Goal: Obtain resource: Download file/media

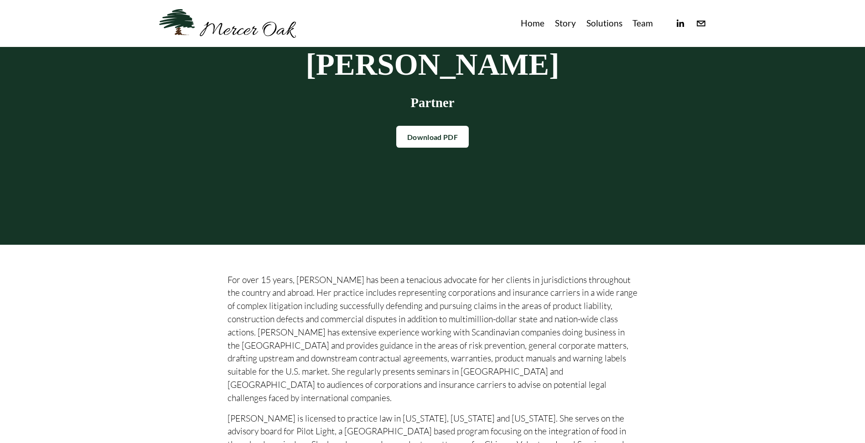
scroll to position [77, 0]
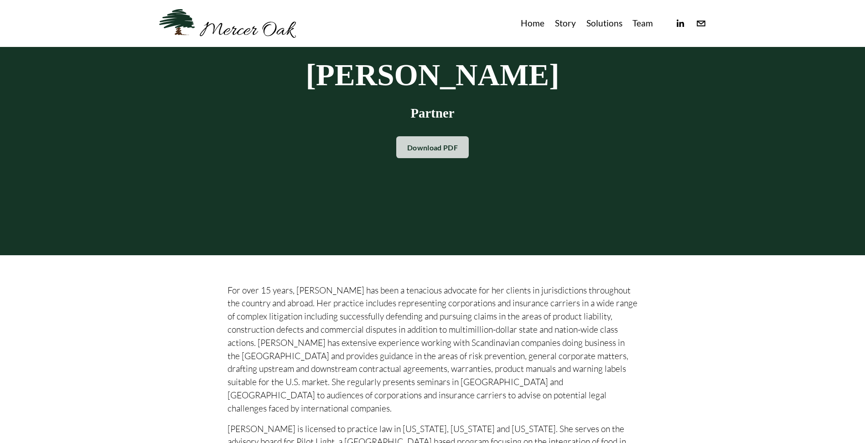
click at [407, 146] on link "Download PDF" at bounding box center [432, 147] width 72 height 22
click at [538, 24] on link "Home" at bounding box center [532, 23] width 24 height 15
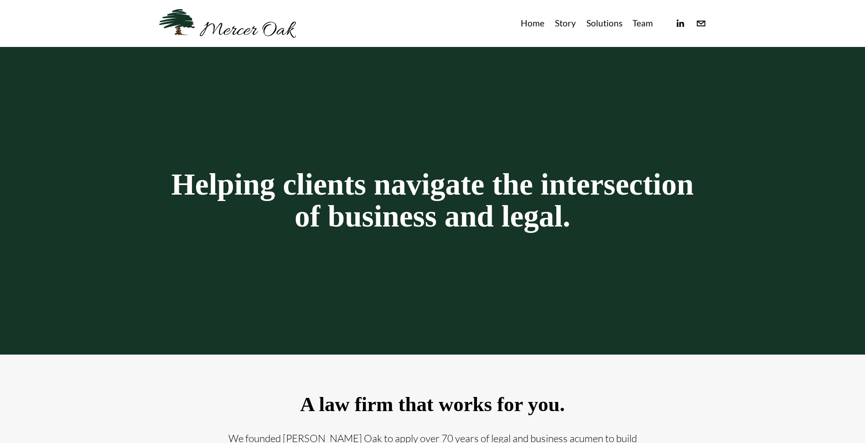
click at [641, 27] on link "Team" at bounding box center [642, 23] width 21 height 15
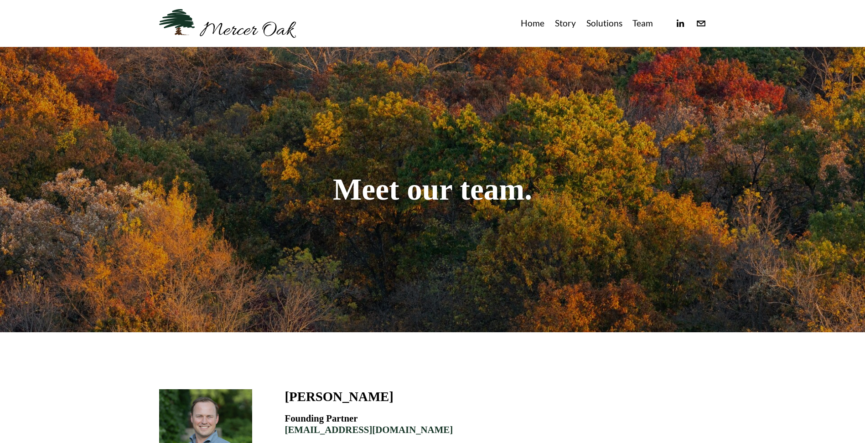
click at [532, 25] on link "Home" at bounding box center [532, 23] width 24 height 15
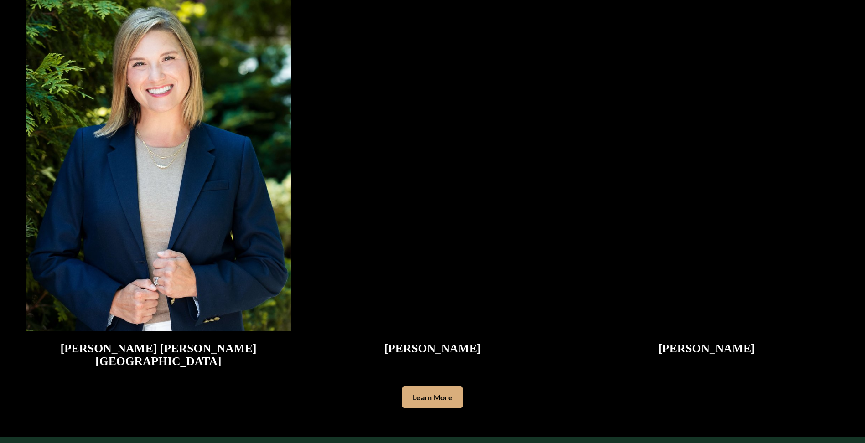
scroll to position [2454, 0]
